Goal: Task Accomplishment & Management: Use online tool/utility

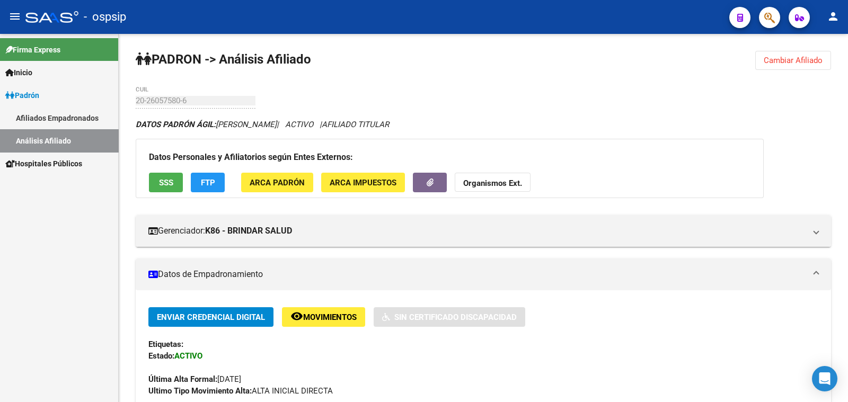
scroll to position [331, 0]
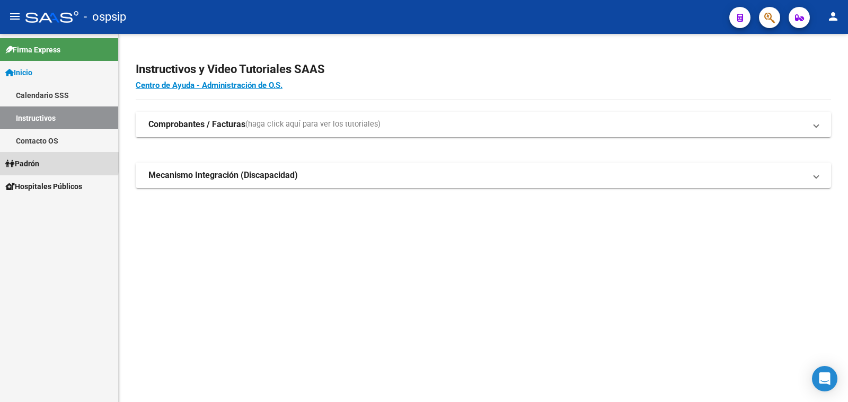
click at [29, 162] on span "Padrón" at bounding box center [22, 164] width 34 height 12
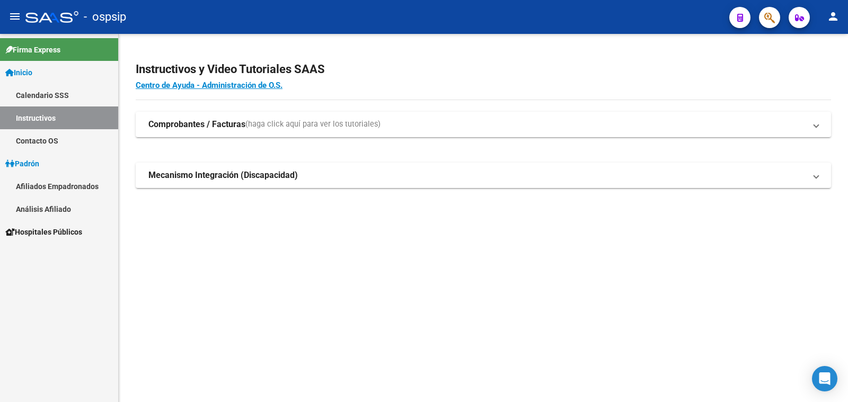
click at [41, 207] on link "Análisis Afiliado" at bounding box center [59, 209] width 118 height 23
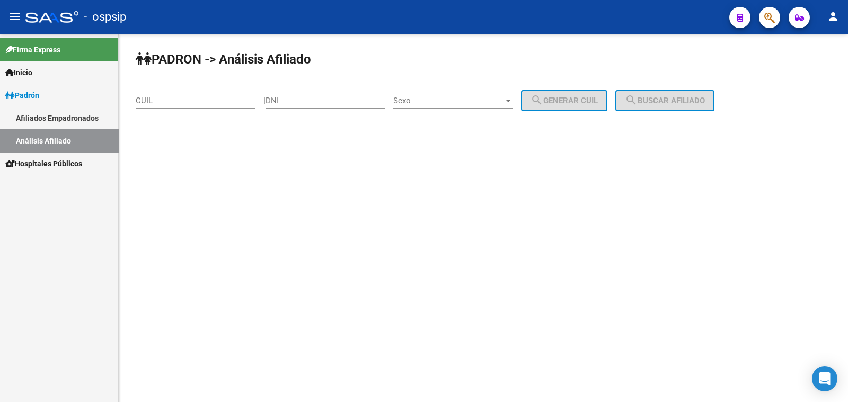
click at [298, 94] on div "DNI" at bounding box center [326, 97] width 120 height 23
type input "14321490"
click at [477, 96] on span "Sexo" at bounding box center [448, 101] width 110 height 10
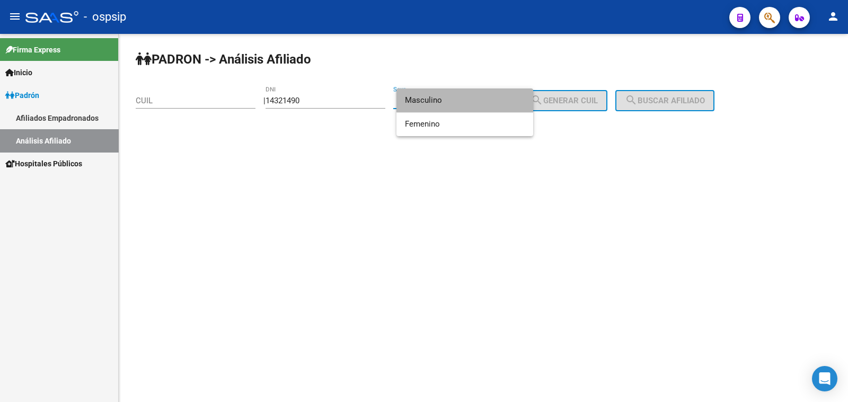
click at [477, 96] on span "Masculino" at bounding box center [465, 101] width 120 height 24
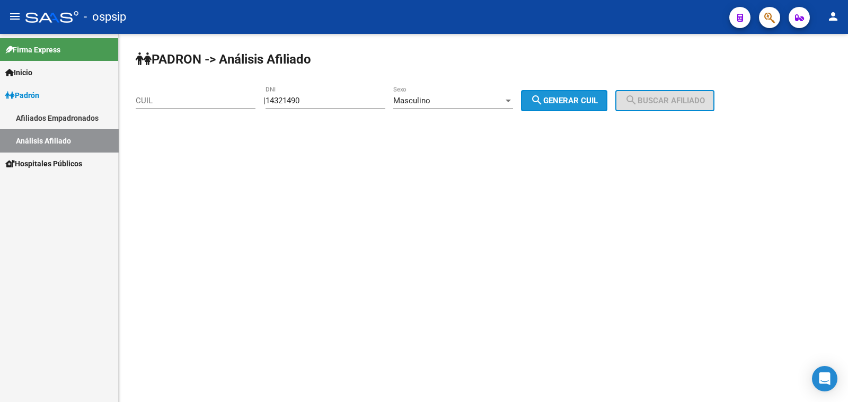
click at [567, 100] on span "search Generar CUIL" at bounding box center [564, 101] width 67 height 10
type input "20-14321490-8"
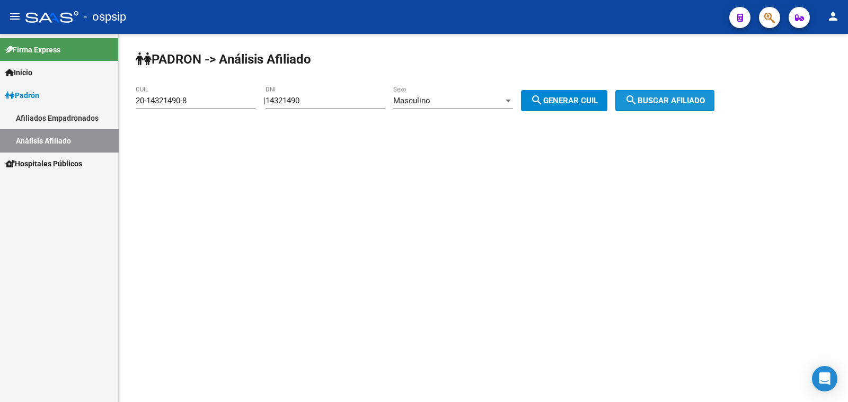
click at [655, 94] on button "search Buscar afiliado" at bounding box center [664, 100] width 99 height 21
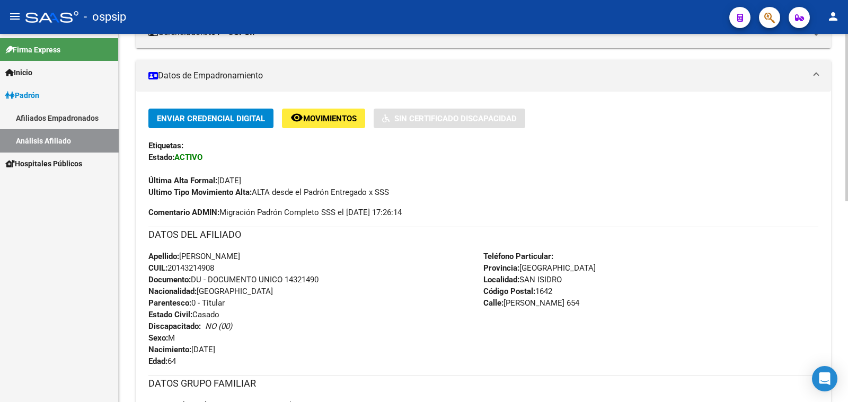
scroll to position [199, 0]
drag, startPoint x: 286, startPoint y: 277, endPoint x: 299, endPoint y: 280, distance: 13.8
click at [337, 275] on div "Apellido: [PERSON_NAME]: 20143214908 Documento: DU - DOCUMENTO UNICO 14321490 N…" at bounding box center [315, 309] width 335 height 117
copy span "14321490"
